Goal: Task Accomplishment & Management: Manage account settings

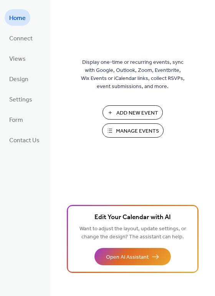
click at [142, 130] on span "Manage Events" at bounding box center [137, 131] width 43 height 8
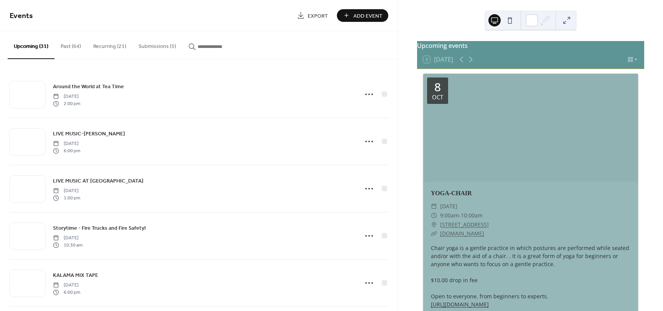
click at [162, 45] on button "Submissions (5)" at bounding box center [157, 44] width 50 height 27
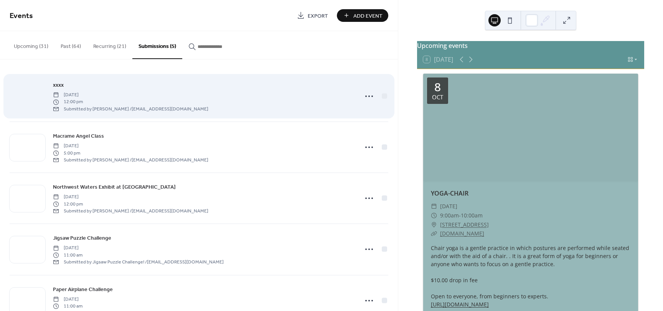
click at [36, 90] on div at bounding box center [28, 96] width 36 height 27
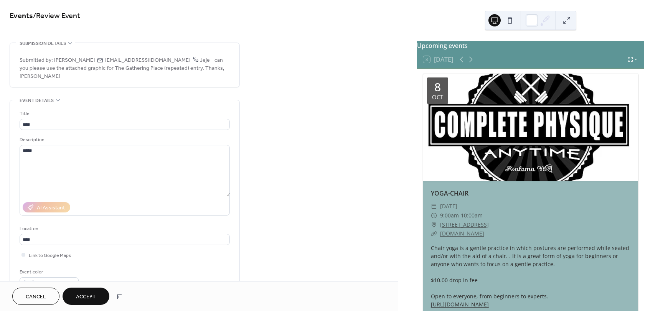
click at [47, 300] on button "Cancel" at bounding box center [35, 296] width 47 height 17
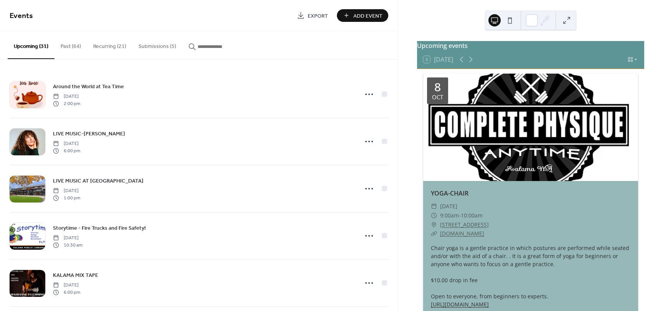
click at [165, 50] on button "Submissions (5)" at bounding box center [157, 44] width 50 height 27
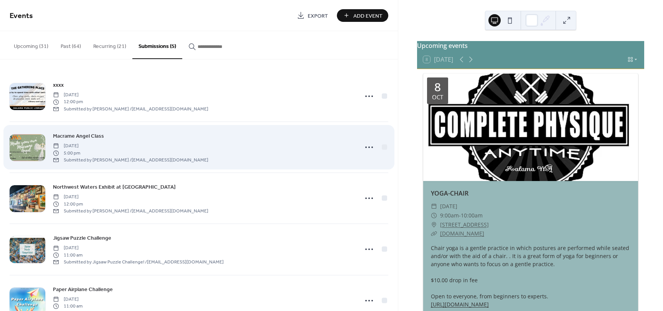
click at [94, 140] on span "Macrame Angel Class" at bounding box center [78, 136] width 51 height 8
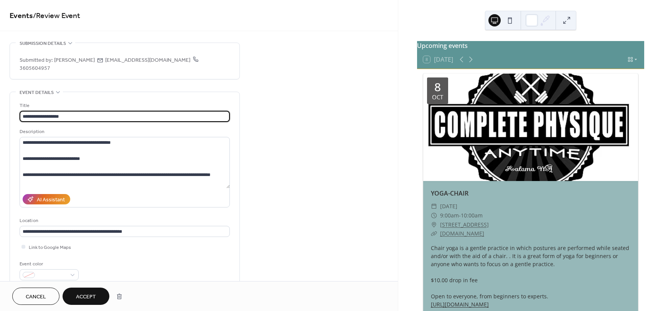
click at [83, 294] on span "Accept" at bounding box center [86, 297] width 20 height 8
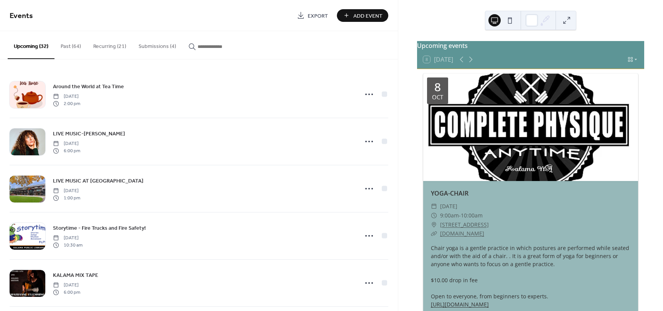
click at [157, 43] on button "Submissions (4)" at bounding box center [157, 44] width 50 height 27
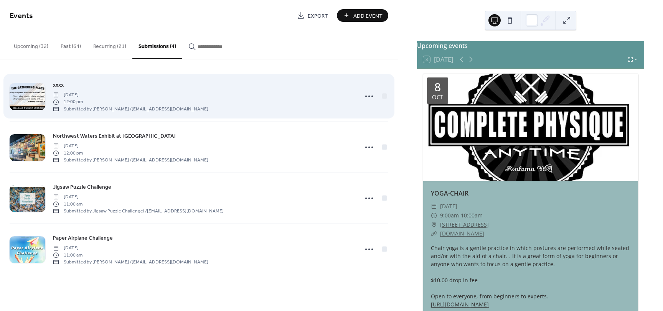
click at [60, 87] on span "xxxx" at bounding box center [58, 85] width 11 height 8
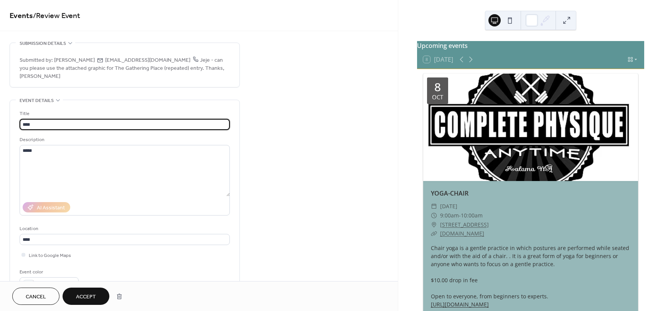
click at [28, 301] on span "Cancel" at bounding box center [36, 297] width 20 height 8
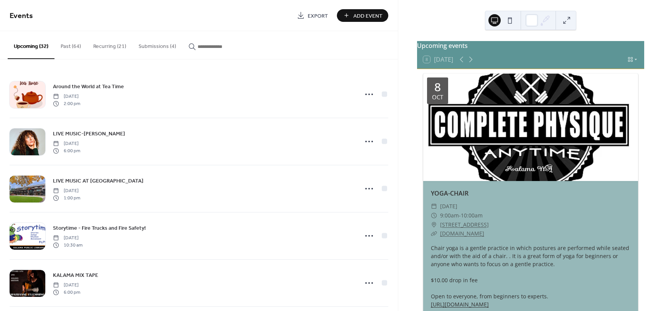
click at [153, 45] on button "Submissions (4)" at bounding box center [157, 44] width 50 height 27
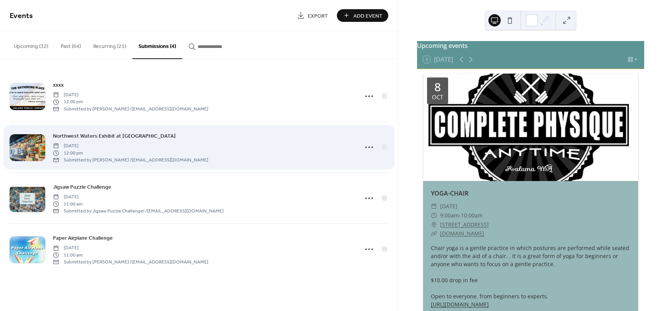
click at [66, 137] on span "Northwest Waters Exhibit at [GEOGRAPHIC_DATA]" at bounding box center [114, 136] width 123 height 8
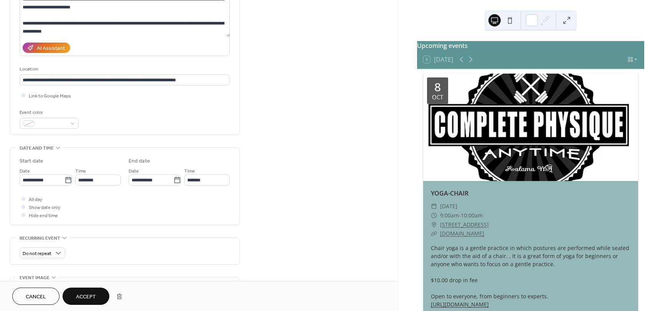
scroll to position [154, 0]
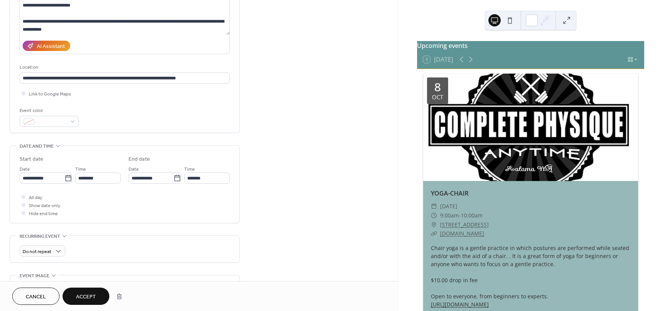
click at [78, 294] on span "Accept" at bounding box center [86, 297] width 20 height 8
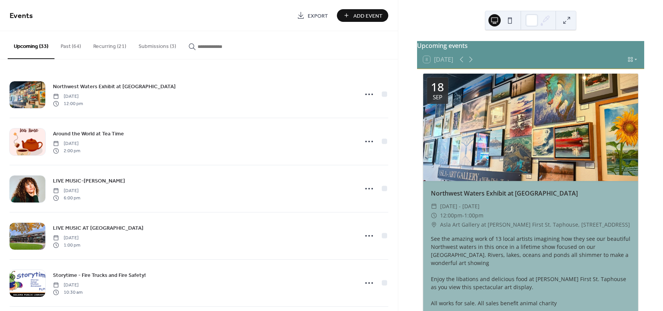
click at [159, 47] on button "Submissions (3)" at bounding box center [157, 44] width 50 height 27
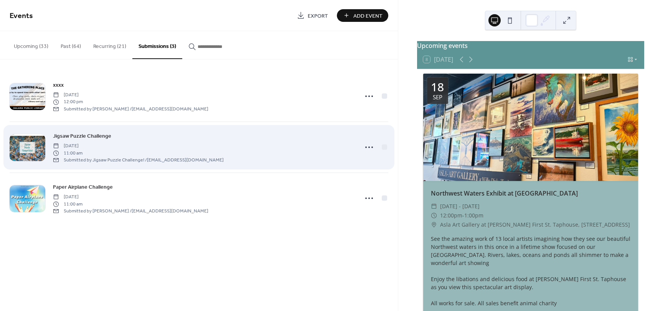
click at [95, 137] on span "Jigsaw Puzzle Challenge" at bounding box center [82, 136] width 58 height 8
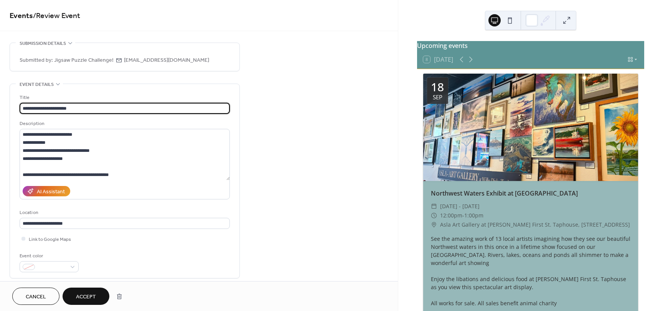
click at [87, 293] on span "Accept" at bounding box center [86, 297] width 20 height 8
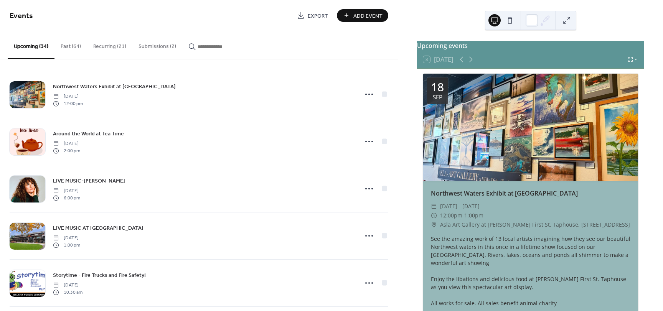
click at [160, 45] on button "Submissions (2)" at bounding box center [157, 44] width 50 height 27
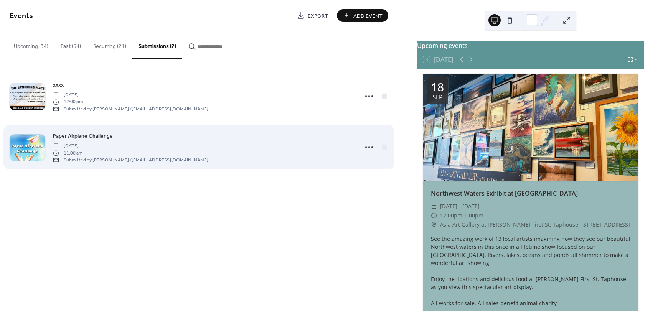
click at [95, 134] on span "Paper Airplane Challenge" at bounding box center [83, 136] width 60 height 8
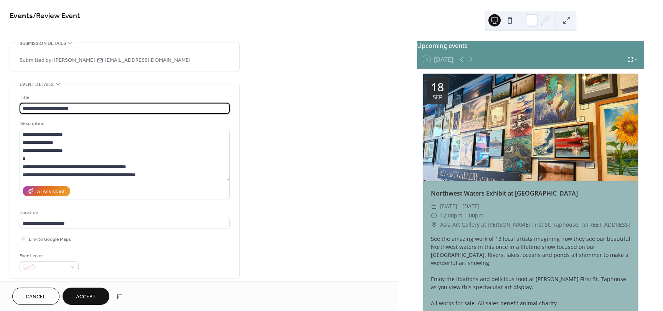
scroll to position [16, 0]
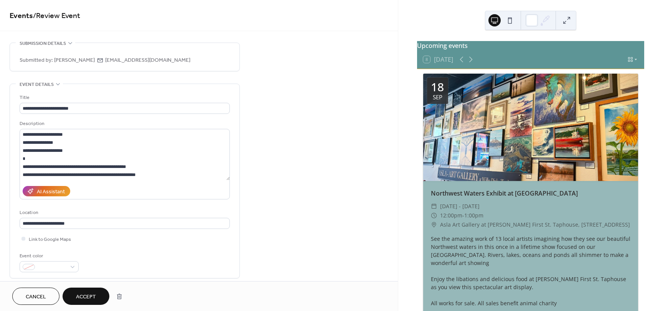
click at [87, 299] on span "Accept" at bounding box center [86, 297] width 20 height 8
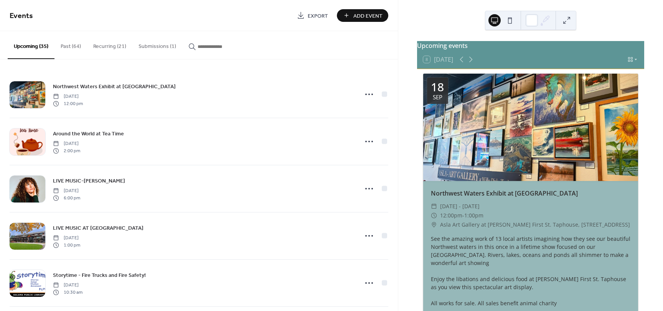
click at [28, 49] on button "Upcoming (35)" at bounding box center [31, 45] width 47 height 28
click at [165, 45] on button "Submissions (1)" at bounding box center [157, 44] width 50 height 27
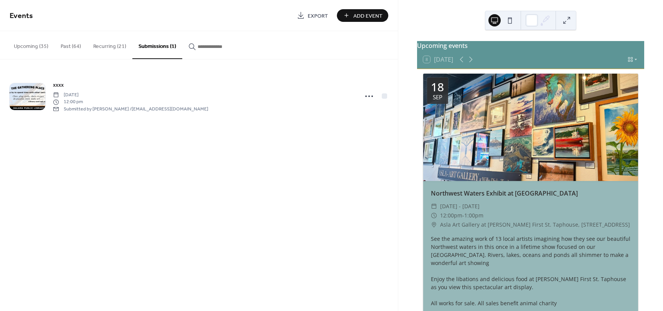
click at [36, 46] on button "Upcoming (35)" at bounding box center [31, 44] width 47 height 27
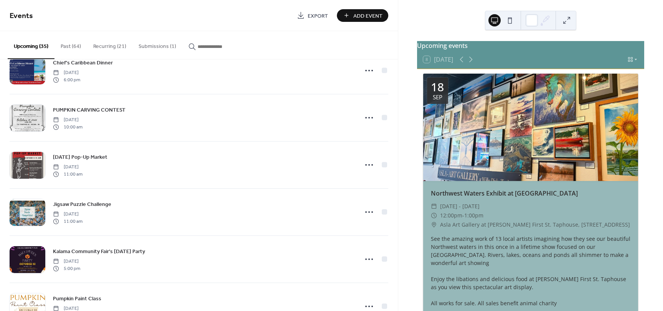
scroll to position [499, 0]
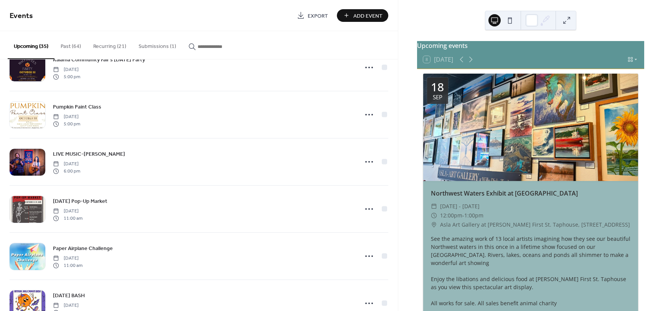
click at [170, 45] on button "Submissions (1)" at bounding box center [157, 44] width 50 height 27
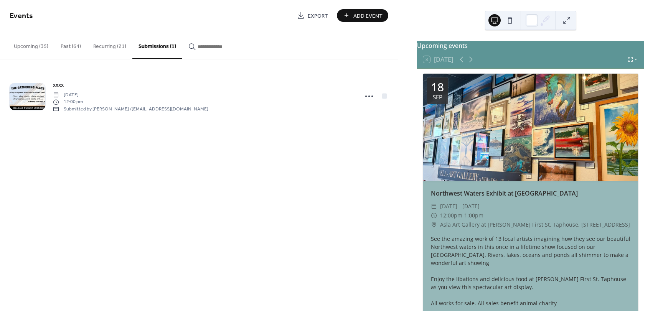
click at [41, 42] on button "Upcoming (35)" at bounding box center [31, 44] width 47 height 27
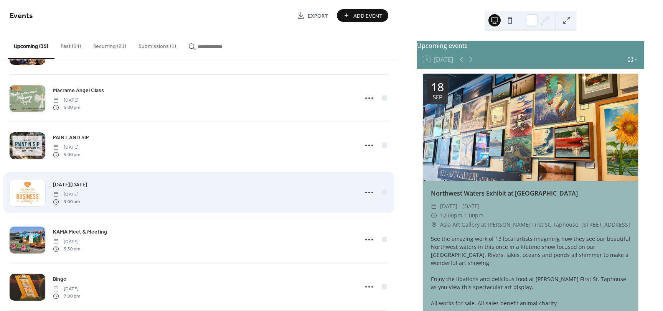
scroll to position [1187, 0]
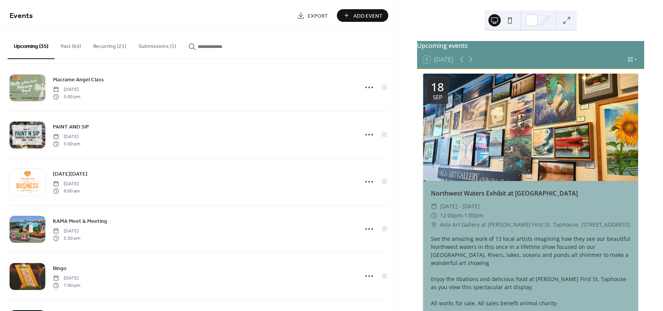
click at [167, 44] on button "Submissions (1)" at bounding box center [157, 44] width 50 height 27
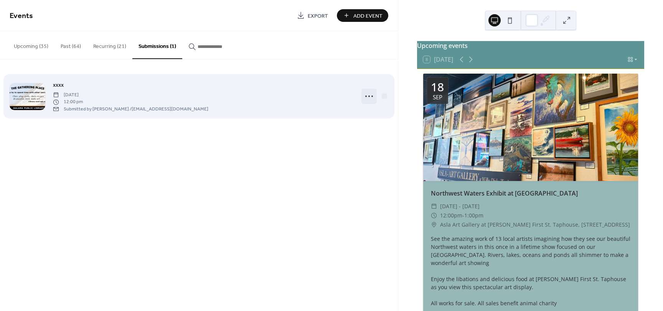
click at [370, 96] on circle at bounding box center [370, 97] width 2 height 2
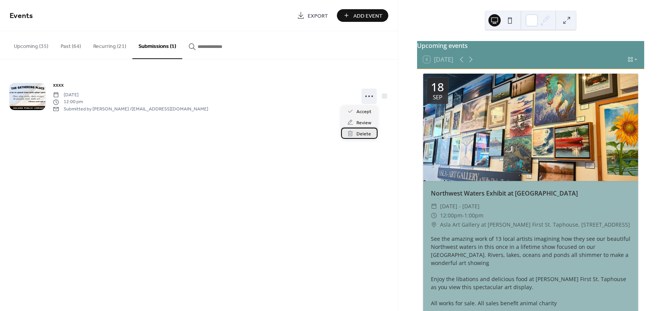
click at [365, 136] on span "Delete" at bounding box center [364, 134] width 15 height 8
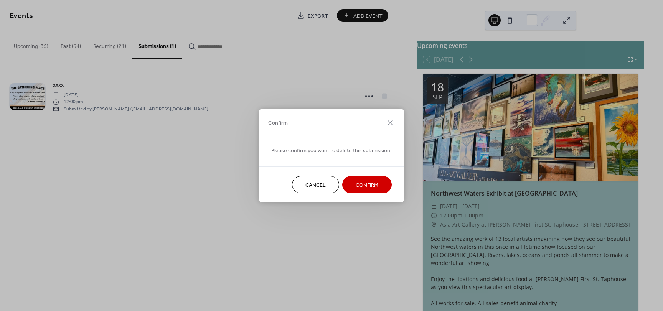
click at [356, 184] on span "Confirm" at bounding box center [367, 185] width 23 height 8
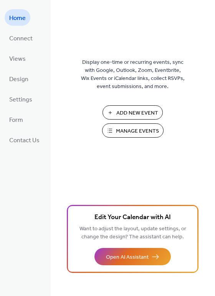
click at [143, 129] on span "Manage Events" at bounding box center [137, 131] width 43 height 8
